Goal: Task Accomplishment & Management: Use online tool/utility

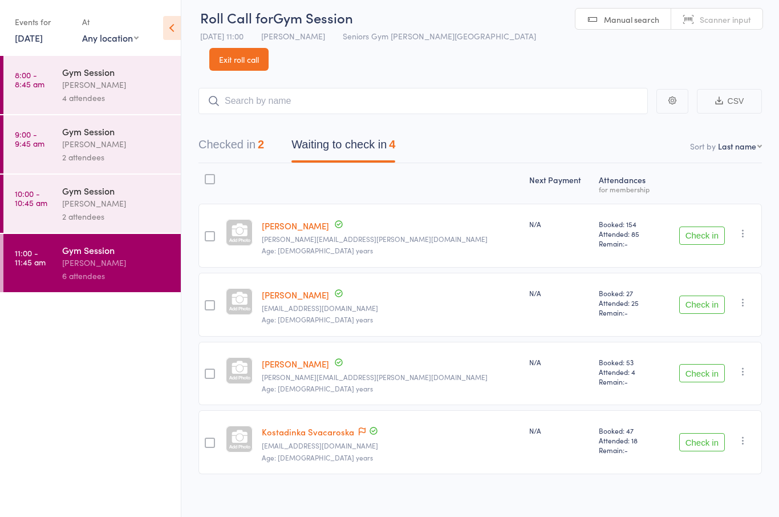
click at [705, 364] on button "Check in" at bounding box center [702, 373] width 46 height 18
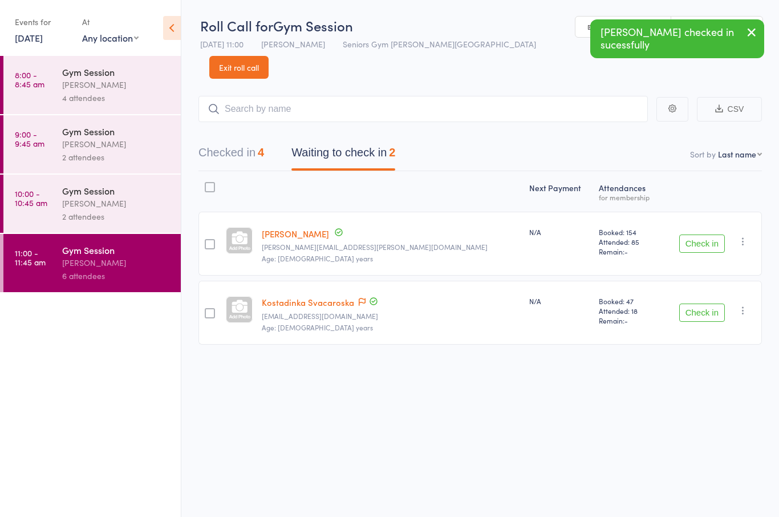
click at [224, 122] on div "Checked in 4 Waiting to check in 2" at bounding box center [481, 146] width 564 height 49
click at [249, 140] on button "Checked in 4" at bounding box center [232, 155] width 66 height 30
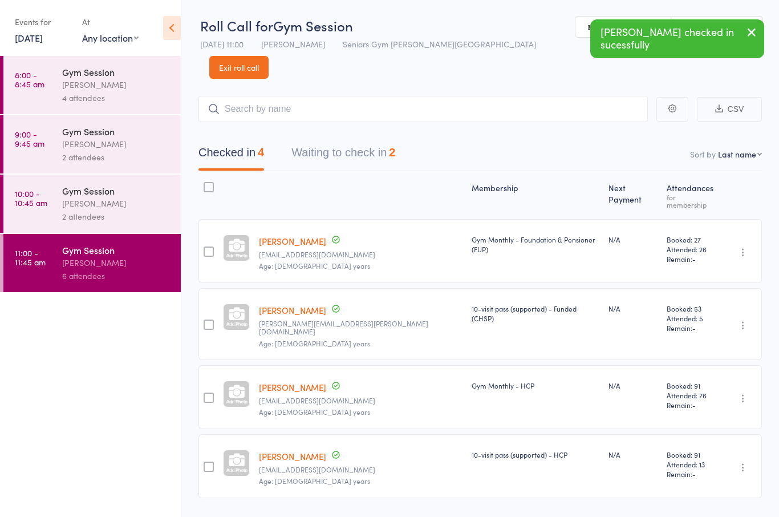
click at [744, 319] on icon "button" at bounding box center [743, 324] width 11 height 11
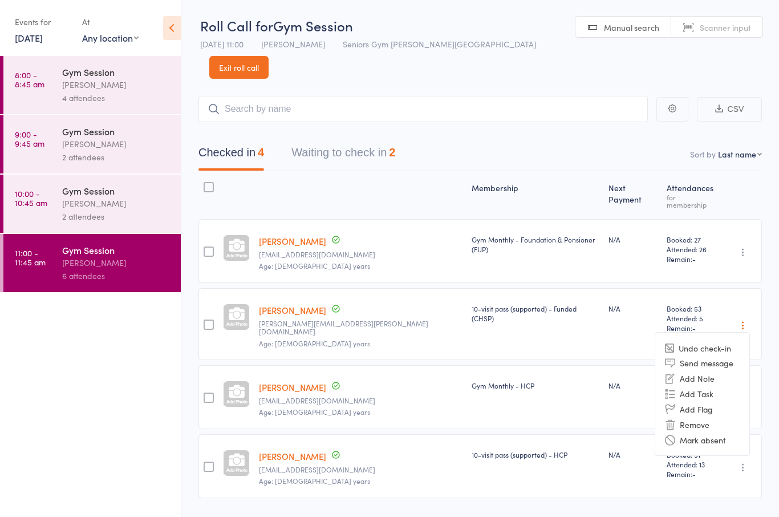
click at [720, 341] on li "Undo check-in" at bounding box center [702, 348] width 94 height 14
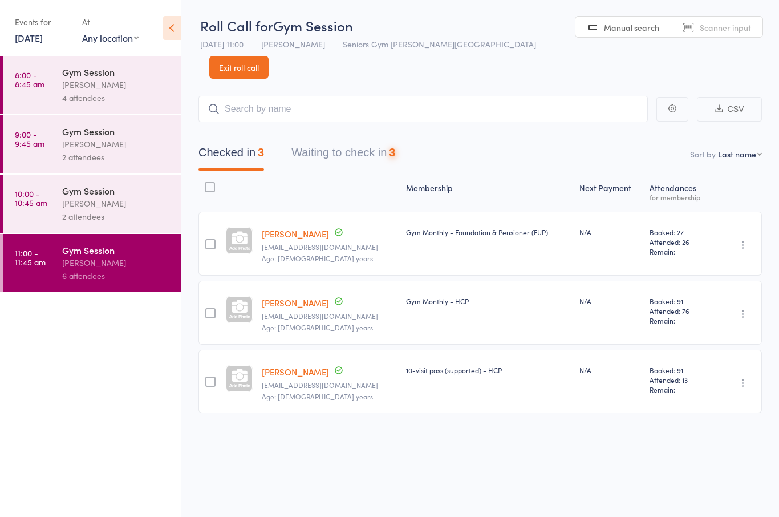
click at [364, 140] on button "Waiting to check in 3" at bounding box center [343, 155] width 104 height 30
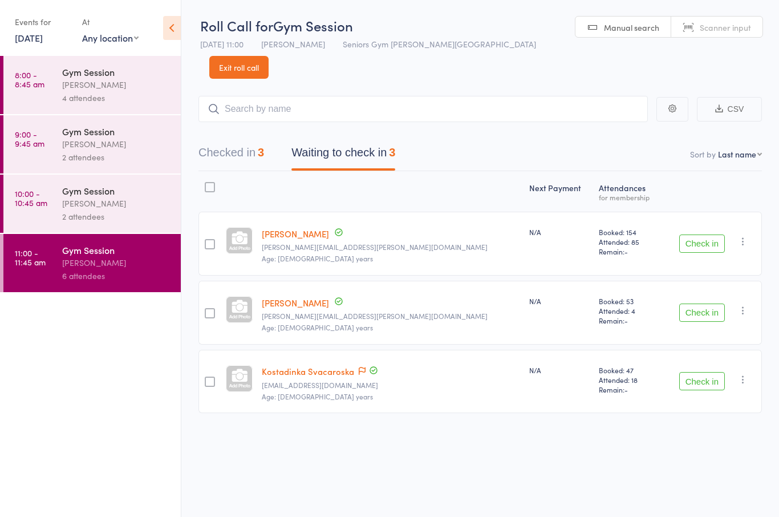
click at [739, 301] on div "Check in Check in Send message Add Note Add Task Add Flag Remove [PERSON_NAME] …" at bounding box center [712, 313] width 100 height 64
click at [749, 305] on icon "button" at bounding box center [743, 310] width 11 height 11
click at [707, 402] on li "Remove" at bounding box center [702, 409] width 94 height 15
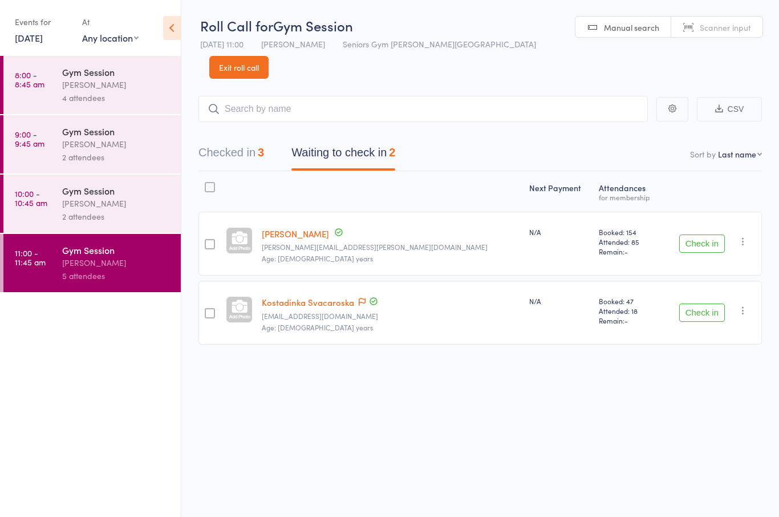
click at [747, 234] on button "button" at bounding box center [743, 241] width 14 height 14
click at [703, 333] on li "Remove" at bounding box center [702, 340] width 94 height 15
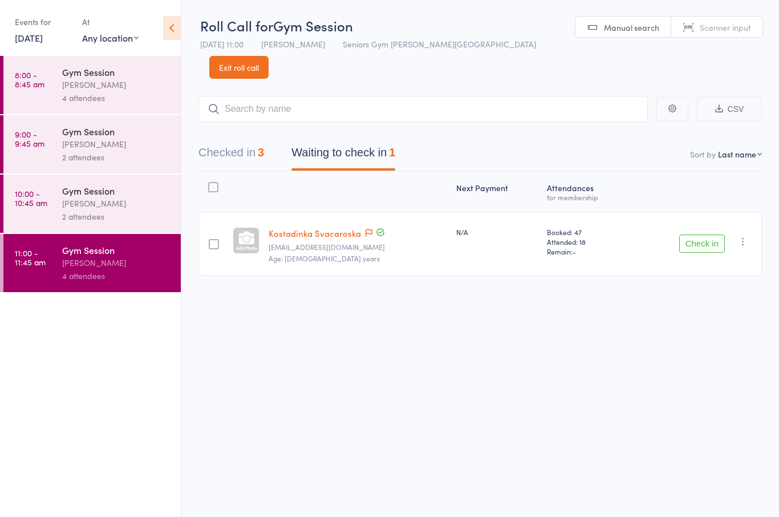
click at [551, 423] on div "Roll Call for Gym Session [DATE] 11:00 [PERSON_NAME] Seniors Gym [PERSON_NAME] …" at bounding box center [389, 258] width 779 height 517
click at [742, 236] on icon "button" at bounding box center [743, 241] width 11 height 11
click at [0, 0] on li "Mark absent" at bounding box center [0, 0] width 0 height 0
click at [606, 308] on div "Roll Call for Gym Session [DATE] 11:00 [PERSON_NAME] Seniors Gym [PERSON_NAME] …" at bounding box center [389, 258] width 779 height 517
click at [744, 236] on icon "button" at bounding box center [743, 241] width 11 height 11
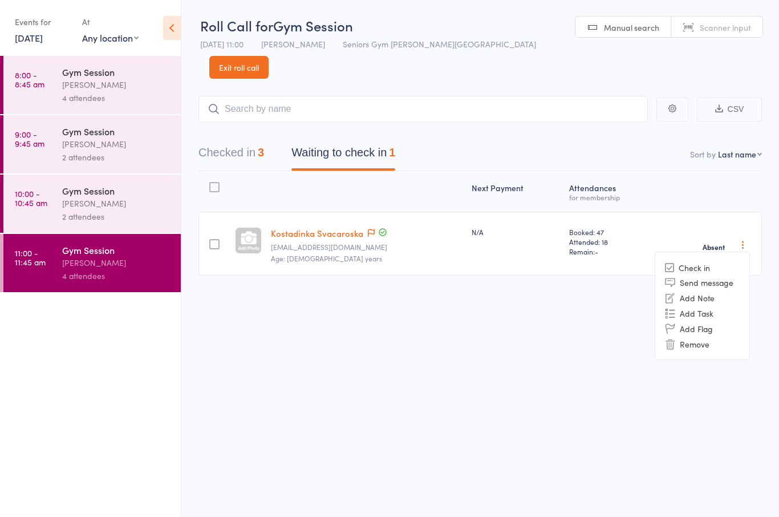
click at [677, 420] on div "Roll Call for Gym Session [DATE] 11:00 [PERSON_NAME] Seniors Gym [PERSON_NAME] …" at bounding box center [389, 258] width 779 height 517
click at [29, 37] on link "[DATE]" at bounding box center [29, 37] width 28 height 13
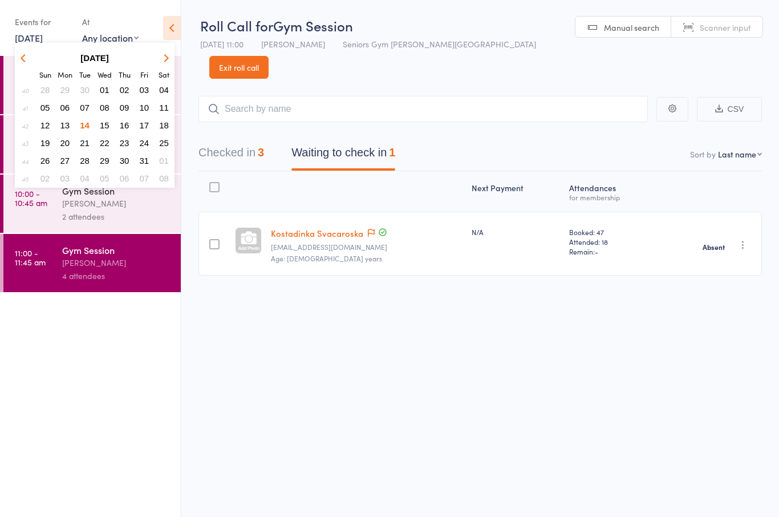
click at [106, 125] on span "15" at bounding box center [105, 125] width 10 height 10
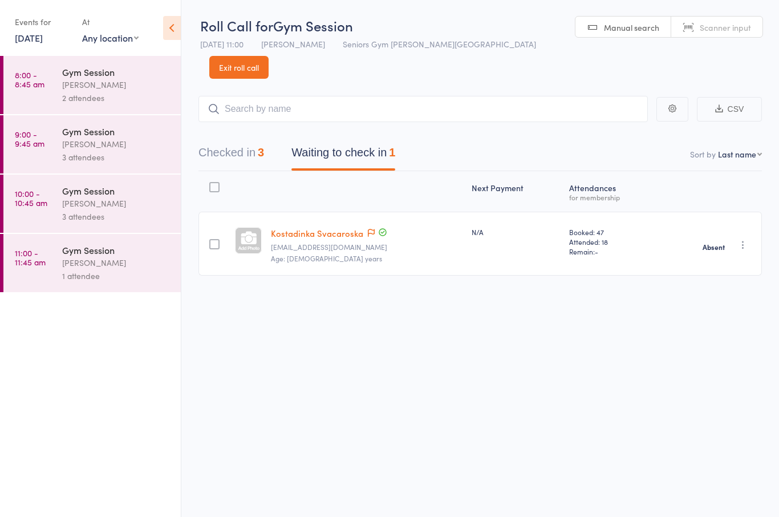
click at [68, 254] on div "Gym Session" at bounding box center [116, 250] width 109 height 13
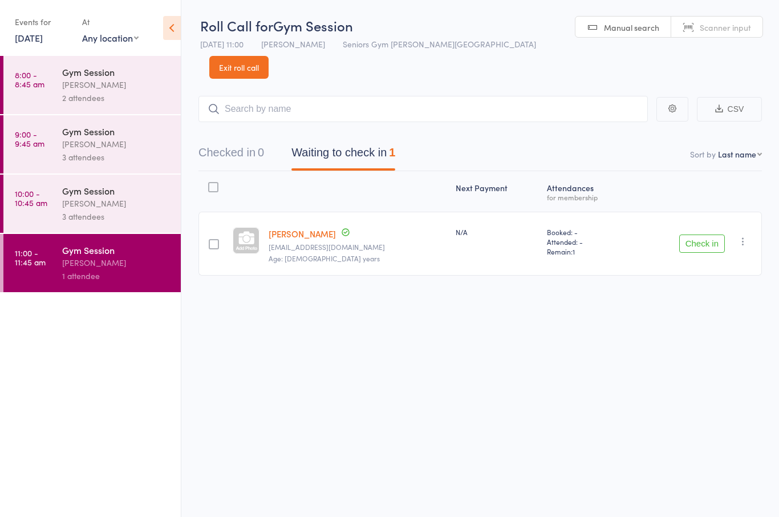
click at [71, 205] on div "[PERSON_NAME]" at bounding box center [116, 203] width 109 height 13
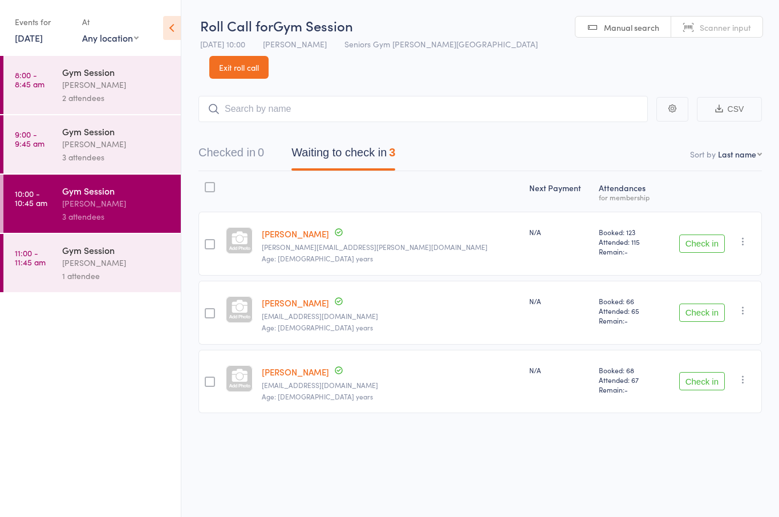
click at [67, 291] on div "Gym Session [PERSON_NAME] 1 attendee" at bounding box center [121, 263] width 119 height 58
